Goal: Task Accomplishment & Management: Complete application form

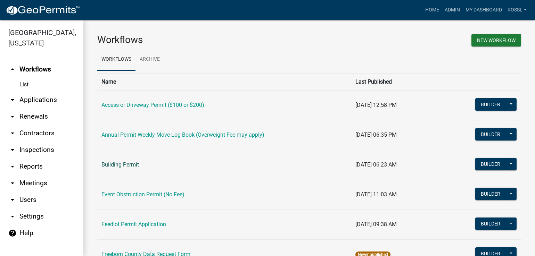
click at [126, 166] on link "Building Permit" at bounding box center [119, 164] width 37 height 7
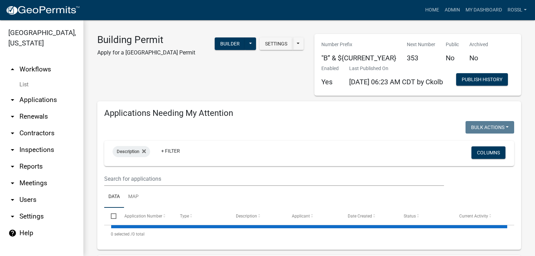
select select "2: 50"
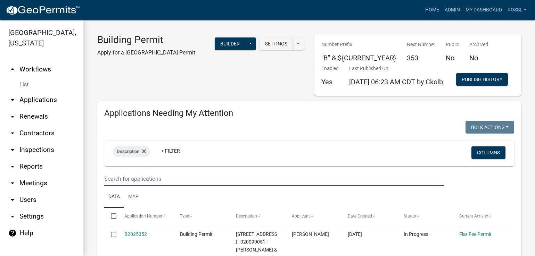
click at [136, 186] on input "text" at bounding box center [273, 179] width 339 height 14
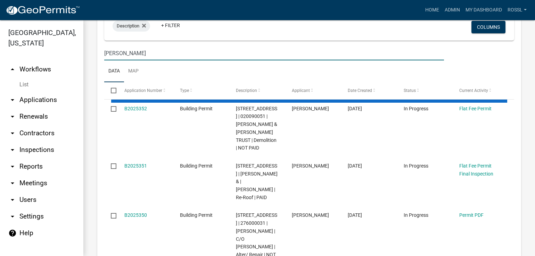
scroll to position [139, 0]
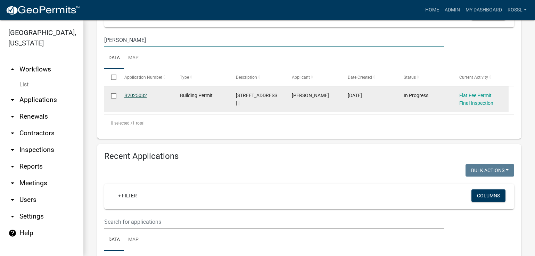
type input "thoreson"
click at [135, 98] on link "B2025032" at bounding box center [135, 96] width 23 height 6
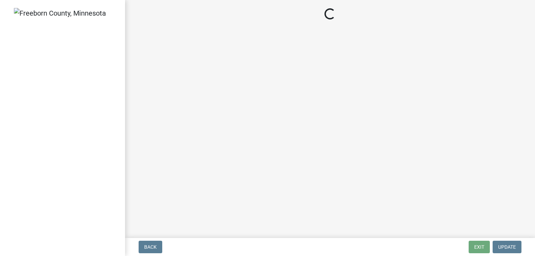
select select "3613e5d6-c0da-40a7-83d4-d5638b2e6124"
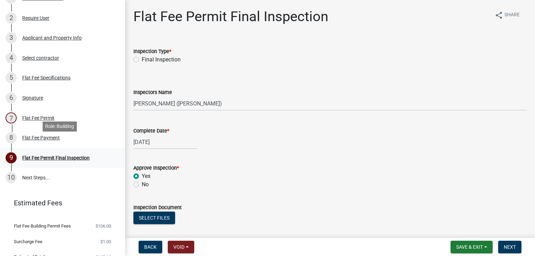
scroll to position [102, 0]
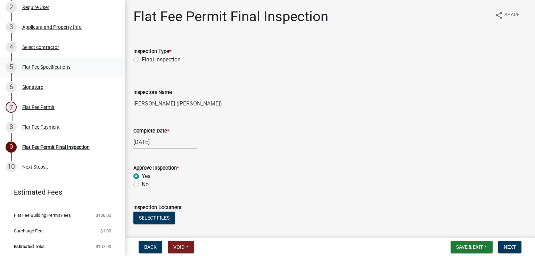
click at [66, 66] on div "Flat Fee Specifications" at bounding box center [46, 67] width 48 height 5
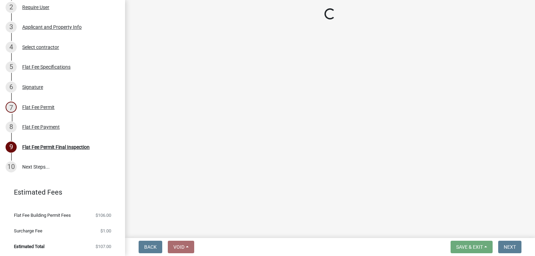
select select "cf5e982a-8fde-449d-bcd8-be8cdfb99374"
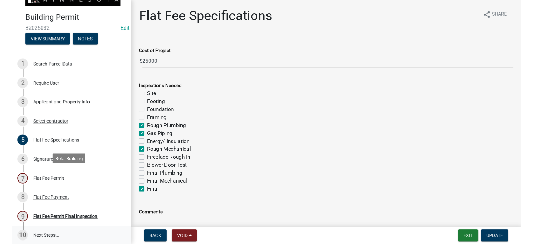
scroll to position [69, 0]
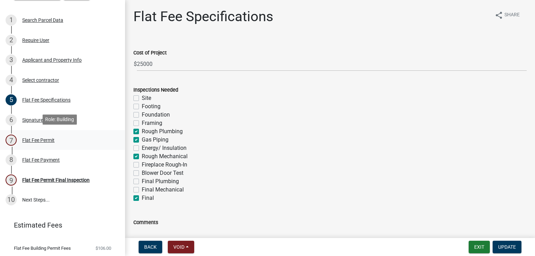
click at [36, 139] on div "Flat Fee Permit" at bounding box center [38, 140] width 32 height 5
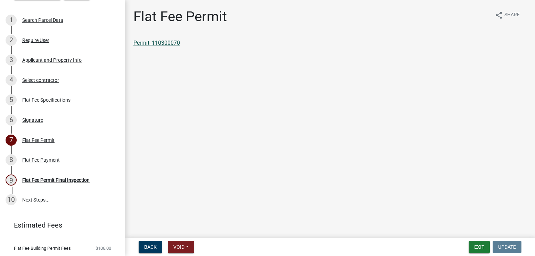
click at [174, 43] on link "Permit_110300070" at bounding box center [156, 43] width 47 height 7
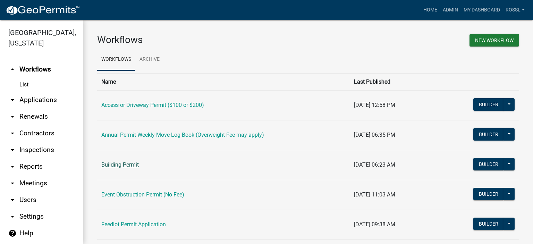
click at [136, 165] on link "Building Permit" at bounding box center [119, 164] width 37 height 7
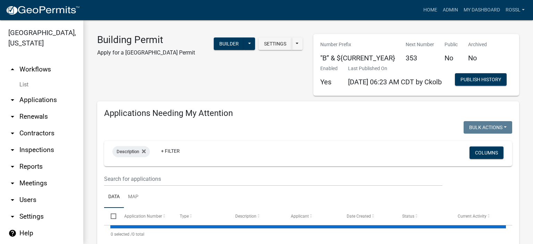
select select "2: 50"
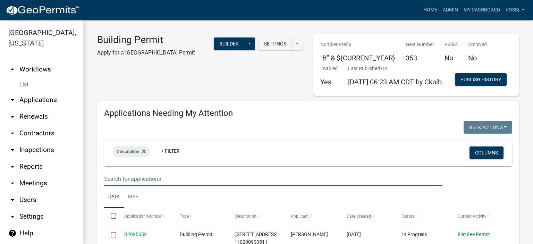
click at [128, 186] on input "text" at bounding box center [273, 179] width 338 height 14
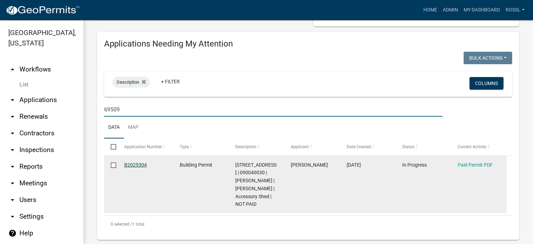
type input "69509"
click at [140, 168] on link "B2025304" at bounding box center [135, 165] width 23 height 6
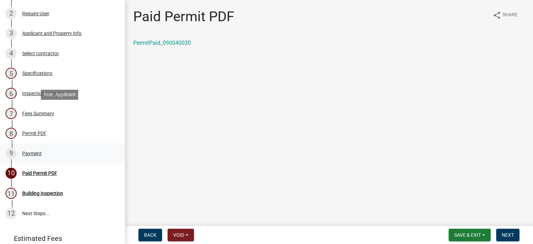
scroll to position [139, 0]
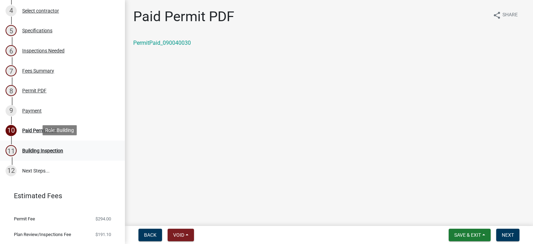
click at [40, 148] on div "Building Inspection" at bounding box center [42, 150] width 41 height 5
click at [503, 233] on span "Next" at bounding box center [508, 235] width 12 height 6
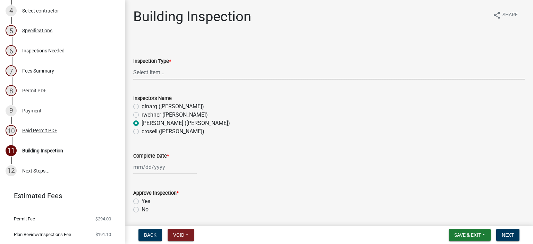
click at [157, 73] on select "Select Item... Footings Foundation Rough Plumbing Rough Mechanical Framing Gas …" at bounding box center [329, 72] width 392 height 14
click at [133, 65] on select "Select Item... Footings Foundation Rough Plumbing Rough Mechanical Framing Gas …" at bounding box center [329, 72] width 392 height 14
select select "306567ba-5481-4577-869f-56a75bb08b28"
click at [150, 166] on div at bounding box center [165, 167] width 64 height 14
select select "9"
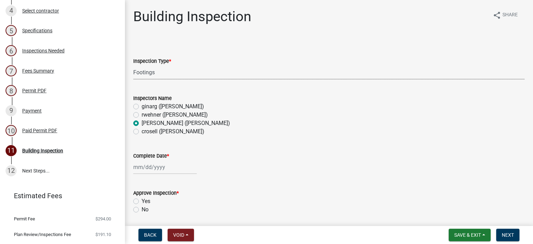
select select "2025"
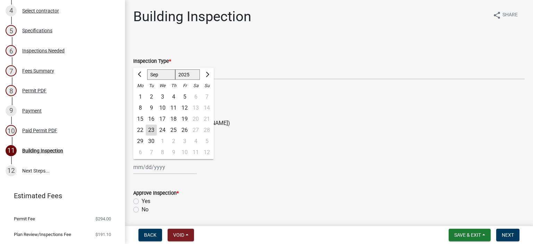
click at [150, 132] on div "23" at bounding box center [151, 130] width 11 height 11
type input "[DATE]"
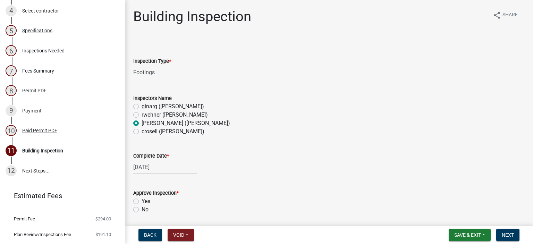
scroll to position [69, 0]
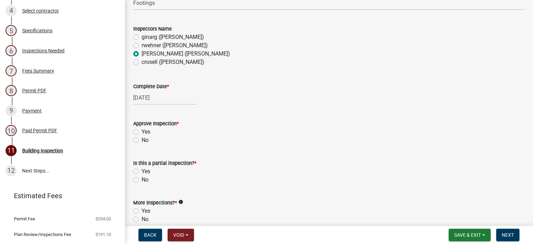
click at [142, 133] on label "Yes" at bounding box center [146, 132] width 9 height 8
click at [142, 132] on input "Yes" at bounding box center [144, 130] width 5 height 5
radio input "true"
click at [142, 179] on label "No" at bounding box center [145, 180] width 7 height 8
click at [142, 179] on input "No" at bounding box center [144, 178] width 5 height 5
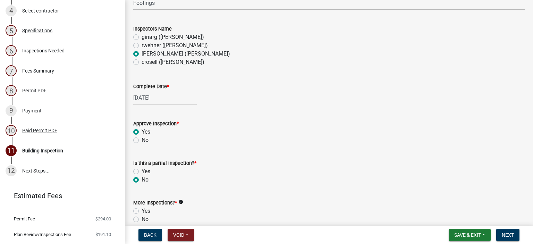
radio input "true"
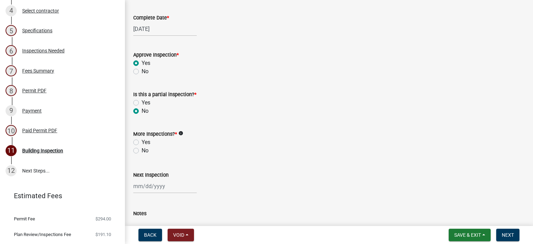
scroll to position [139, 0]
click at [142, 144] on label "Yes" at bounding box center [146, 141] width 9 height 8
click at [142, 142] on input "Yes" at bounding box center [144, 139] width 5 height 5
radio input "true"
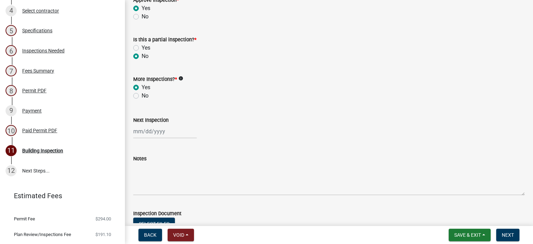
scroll to position [240, 0]
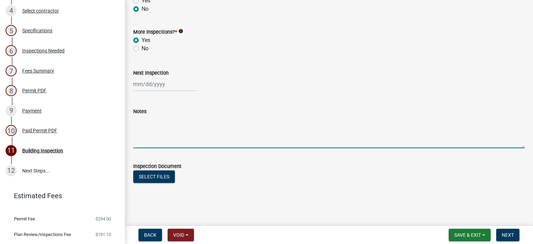
click at [162, 131] on textarea "Notes" at bounding box center [329, 132] width 392 height 33
type textarea "Very good borings"
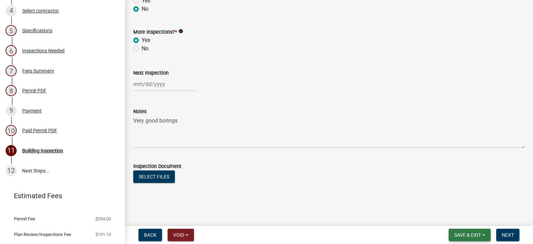
click at [477, 235] on span "Save & Exit" at bounding box center [467, 235] width 27 height 6
click at [466, 218] on button "Save & Exit" at bounding box center [463, 217] width 56 height 17
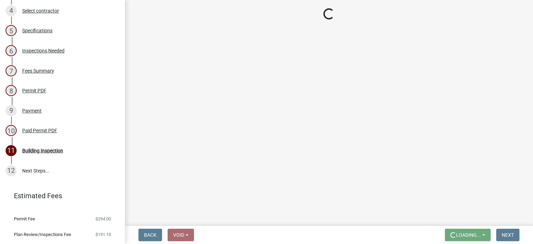
scroll to position [0, 0]
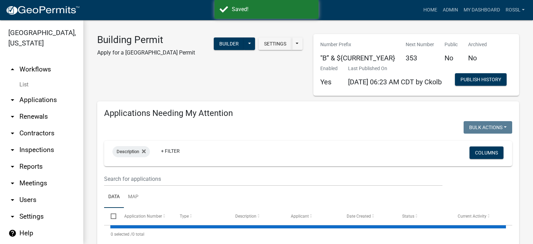
select select "2: 50"
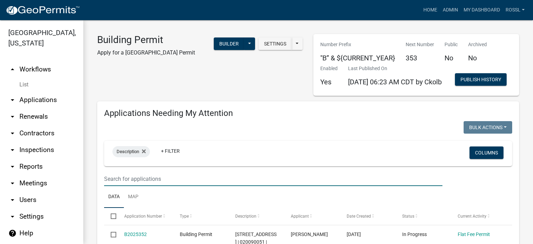
click at [144, 186] on input "text" at bounding box center [273, 179] width 338 height 14
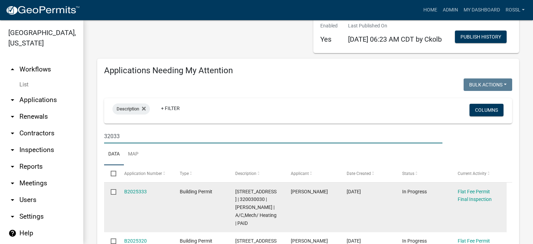
scroll to position [104, 0]
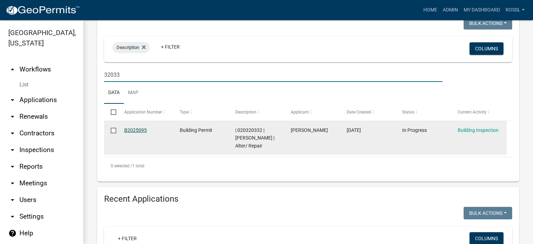
type input "32033"
click at [129, 133] on link "B2025095" at bounding box center [135, 130] width 23 height 6
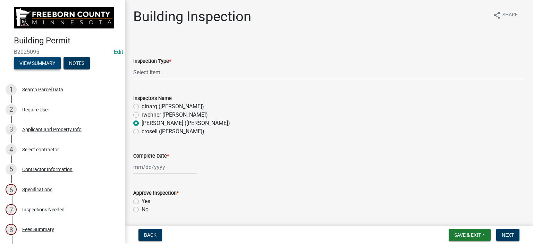
click at [39, 60] on button "View Summary" at bounding box center [37, 63] width 47 height 12
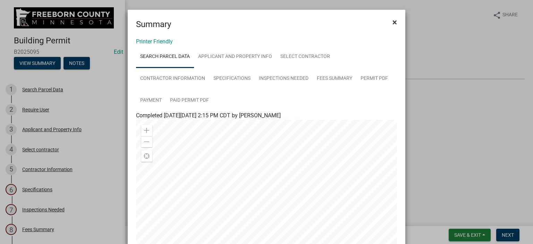
click at [393, 23] on span "×" at bounding box center [395, 22] width 5 height 10
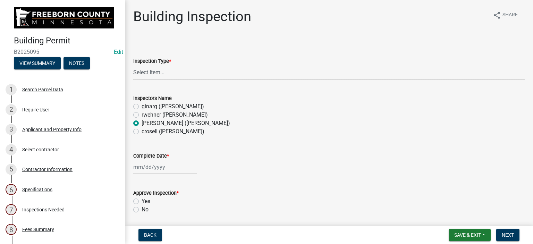
click at [172, 70] on select "Select Item... Footings Foundation Rough Plumbing Rough Mechanical Framing Gas …" at bounding box center [329, 72] width 392 height 14
click at [133, 65] on select "Select Item... Footings Foundation Rough Plumbing Rough Mechanical Framing Gas …" at bounding box center [329, 72] width 392 height 14
select select "24c4516e-7a9f-48a4-a0b5-6d857a377a6e"
select select "9"
select select "2025"
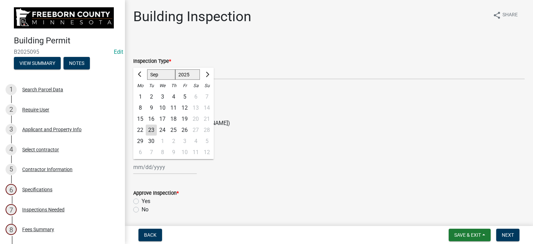
click at [146, 167] on div "[PERSON_NAME] Feb Mar Apr [PERSON_NAME][DATE] Oct Nov [DATE] 1526 1527 1528 152…" at bounding box center [165, 167] width 64 height 14
click at [174, 118] on div "18" at bounding box center [173, 119] width 11 height 11
type input "[DATE]"
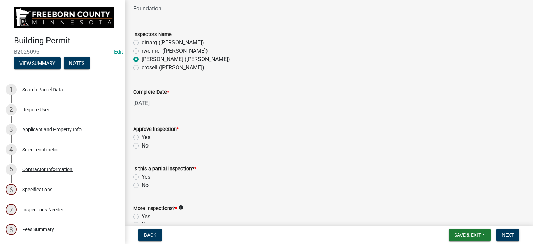
scroll to position [104, 0]
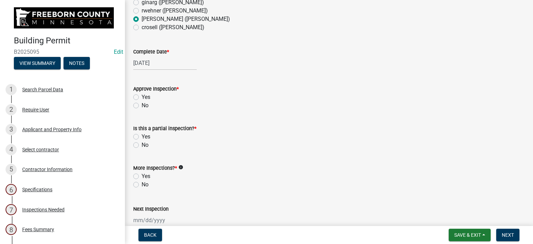
click at [142, 96] on label "Yes" at bounding box center [146, 97] width 9 height 8
click at [142, 96] on input "Yes" at bounding box center [144, 95] width 5 height 5
radio input "true"
click at [142, 143] on label "No" at bounding box center [145, 145] width 7 height 8
click at [142, 143] on input "No" at bounding box center [144, 143] width 5 height 5
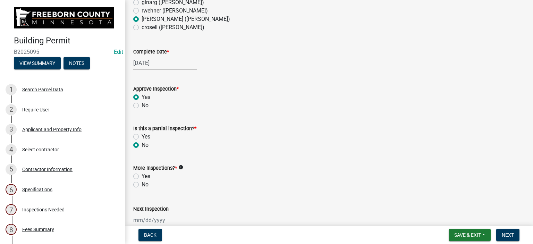
radio input "true"
click at [142, 176] on label "Yes" at bounding box center [146, 176] width 9 height 8
click at [142, 176] on input "Yes" at bounding box center [144, 174] width 5 height 5
radio input "true"
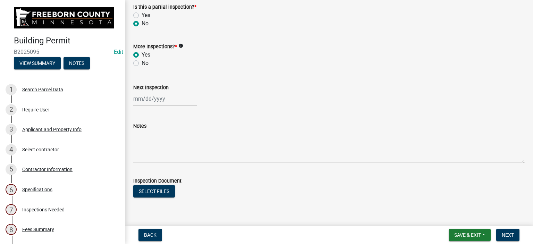
scroll to position [240, 0]
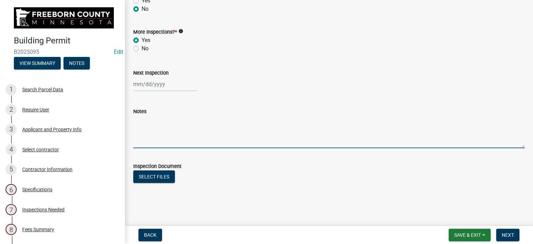
click at [143, 141] on textarea "Notes" at bounding box center [329, 132] width 392 height 33
click at [143, 119] on textarea "Fooundation bar ok" at bounding box center [329, 132] width 392 height 33
type textarea "Foundation bar ok"
drag, startPoint x: 460, startPoint y: 234, endPoint x: 457, endPoint y: 231, distance: 4.2
click at [458, 233] on span "Save & Exit" at bounding box center [467, 235] width 27 height 6
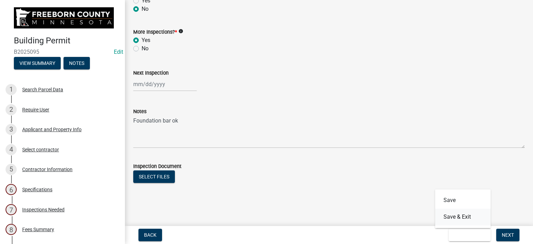
click at [466, 218] on button "Save & Exit" at bounding box center [463, 217] width 56 height 17
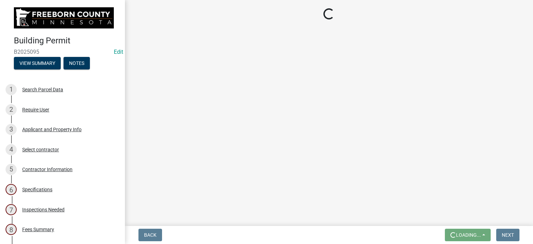
scroll to position [0, 0]
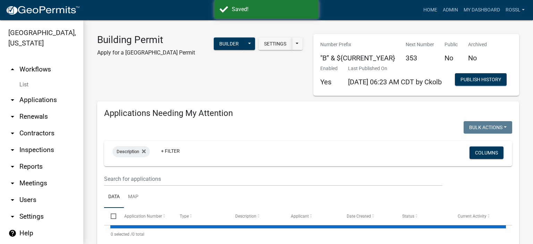
select select "2: 50"
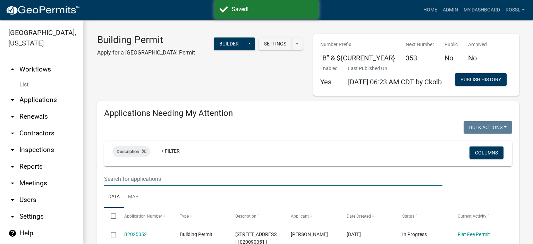
click at [146, 186] on input "text" at bounding box center [273, 179] width 338 height 14
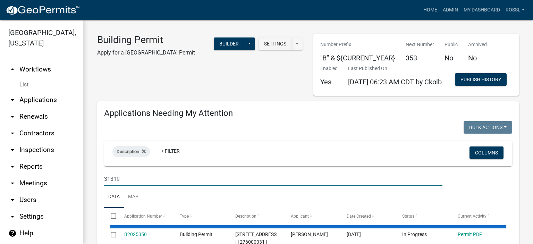
scroll to position [104, 0]
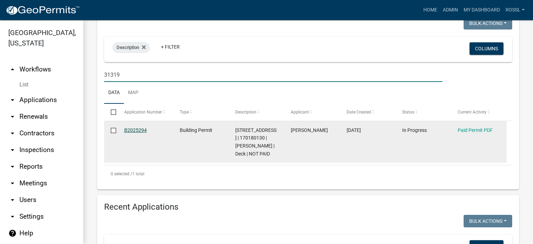
type input "31319"
click at [139, 133] on link "B2025294" at bounding box center [135, 130] width 23 height 6
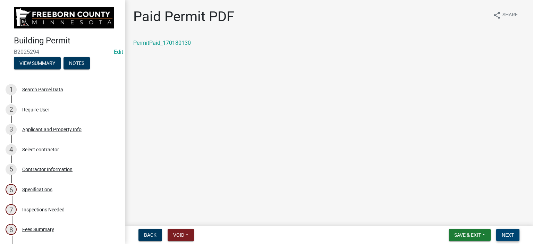
click at [500, 232] on button "Next" at bounding box center [507, 235] width 23 height 12
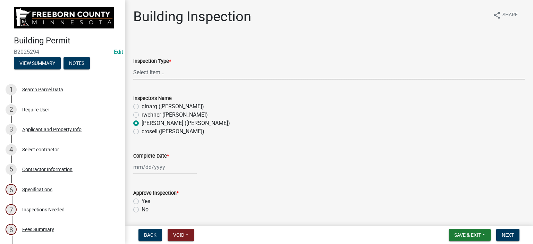
click at [161, 73] on select "Select Item... Footings Foundation Rough Plumbing Rough Mechanical Framing Gas …" at bounding box center [329, 72] width 392 height 14
click at [133, 65] on select "Select Item... Footings Foundation Rough Plumbing Rough Mechanical Framing Gas …" at bounding box center [329, 72] width 392 height 14
select select "306567ba-5481-4577-869f-56a75bb08b28"
click at [134, 168] on div at bounding box center [165, 167] width 64 height 14
select select "9"
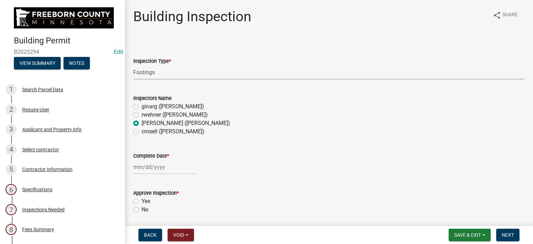
select select "2025"
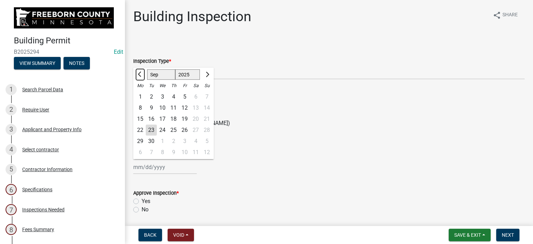
click at [141, 74] on span "Previous month" at bounding box center [140, 74] width 5 height 5
select select "8"
click at [175, 141] on div "28" at bounding box center [173, 141] width 11 height 11
type input "[DATE]"
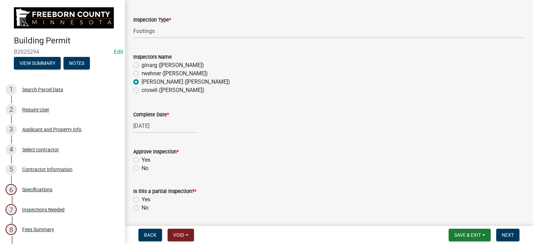
scroll to position [69, 0]
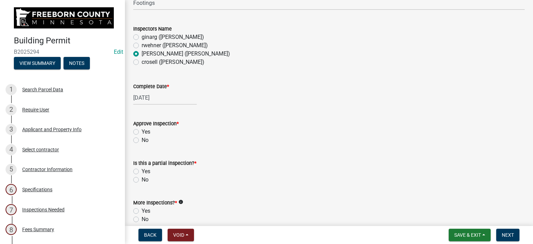
click at [142, 134] on label "Yes" at bounding box center [146, 132] width 9 height 8
click at [142, 132] on input "Yes" at bounding box center [144, 130] width 5 height 5
radio input "true"
click at [137, 176] on div "No" at bounding box center [329, 180] width 392 height 8
click at [142, 179] on label "No" at bounding box center [145, 180] width 7 height 8
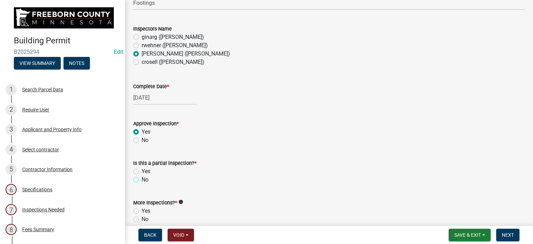
click at [142, 179] on input "No" at bounding box center [144, 178] width 5 height 5
radio input "true"
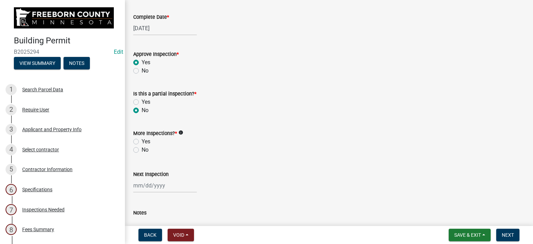
click at [142, 143] on label "Yes" at bounding box center [146, 141] width 9 height 8
click at [142, 142] on input "Yes" at bounding box center [144, 139] width 5 height 5
radio input "true"
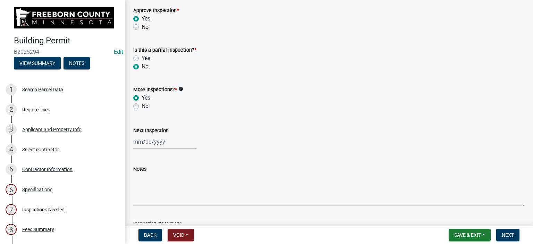
scroll to position [240, 0]
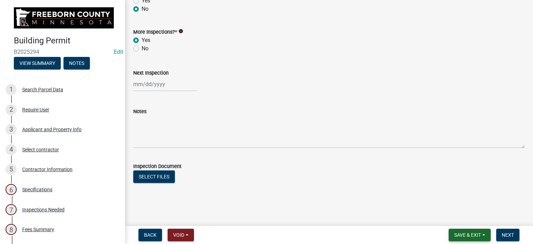
click at [472, 231] on button "Save & Exit" at bounding box center [470, 235] width 42 height 12
click at [478, 218] on button "Save & Exit" at bounding box center [463, 217] width 56 height 17
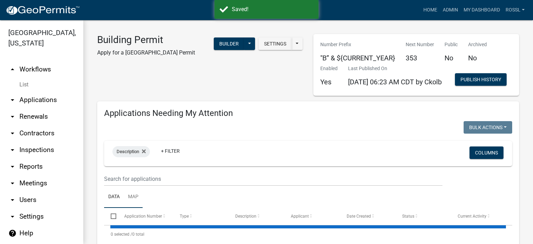
select select "2: 50"
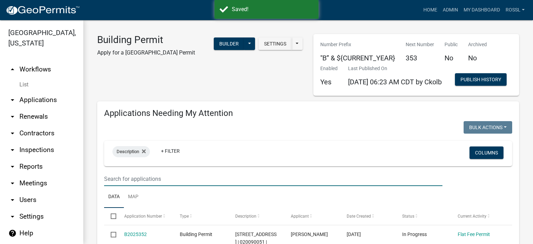
click at [126, 186] on input "text" at bounding box center [273, 179] width 338 height 14
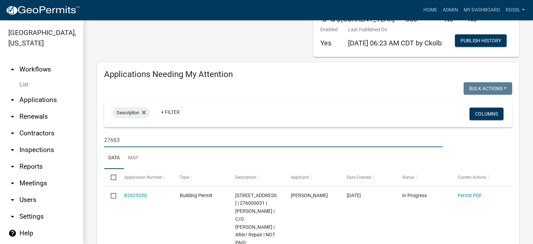
scroll to position [139, 0]
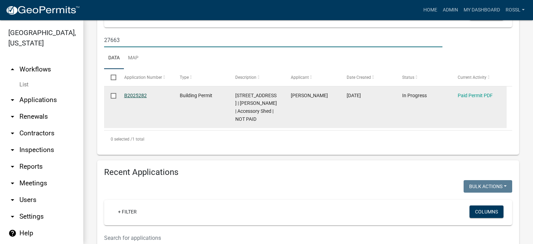
type input "27663"
click at [138, 98] on link "B2025282" at bounding box center [135, 96] width 23 height 6
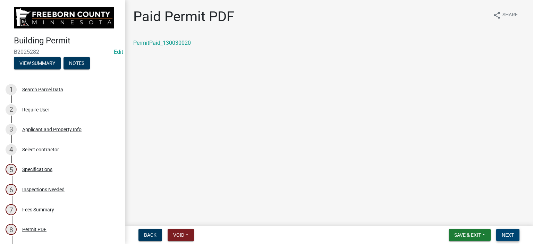
click at [499, 234] on button "Next" at bounding box center [507, 235] width 23 height 12
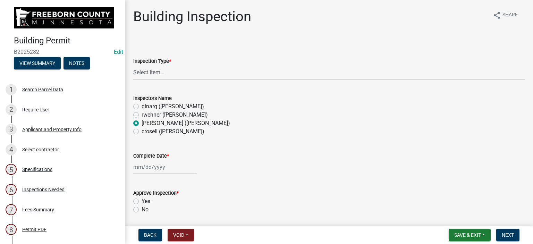
click at [144, 79] on select "Select Item... Footings Foundation Rough Plumbing Rough Mechanical Framing Gas …" at bounding box center [329, 72] width 392 height 14
click at [278, 218] on wm-data-entity-input "Approve Inspection * Yes No" at bounding box center [329, 201] width 392 height 40
